Goal: Task Accomplishment & Management: Manage account settings

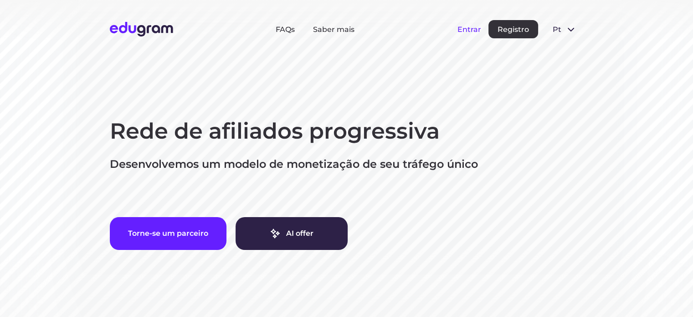
click at [468, 31] on button "Entrar" at bounding box center [470, 29] width 24 height 9
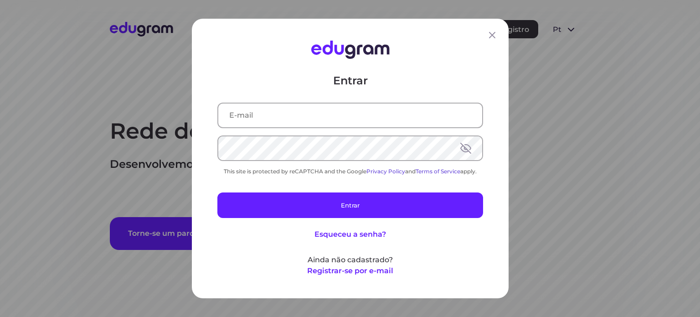
type input "[EMAIL_ADDRESS][DOMAIN_NAME]"
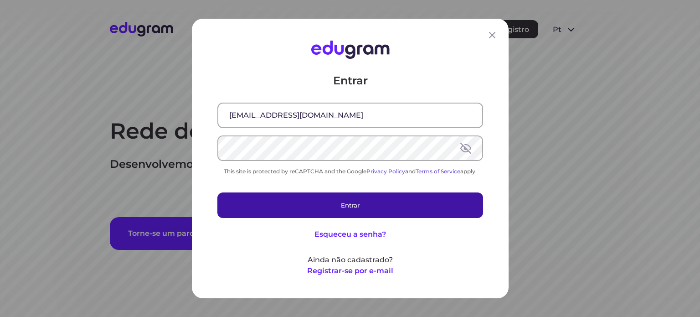
click at [351, 206] on button "Entrar" at bounding box center [350, 205] width 266 height 26
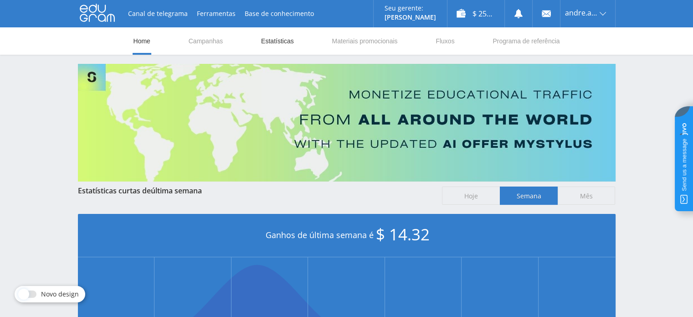
click at [289, 42] on link "Estatísticas" at bounding box center [277, 40] width 35 height 27
